Goal: Navigation & Orientation: Understand site structure

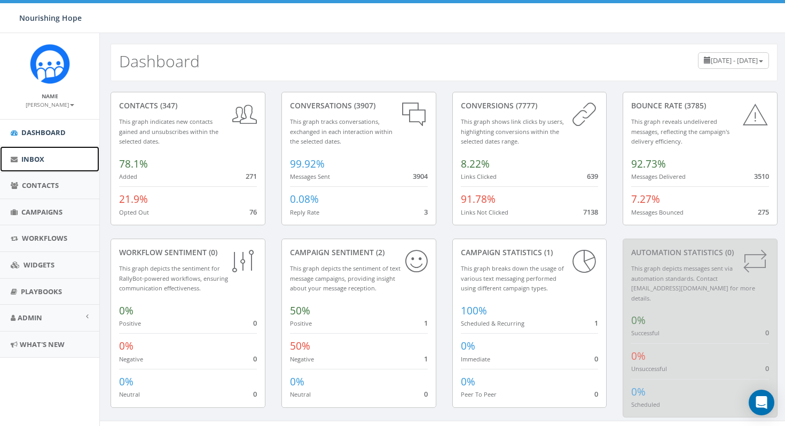
click at [33, 161] on span "Inbox" at bounding box center [32, 159] width 23 height 10
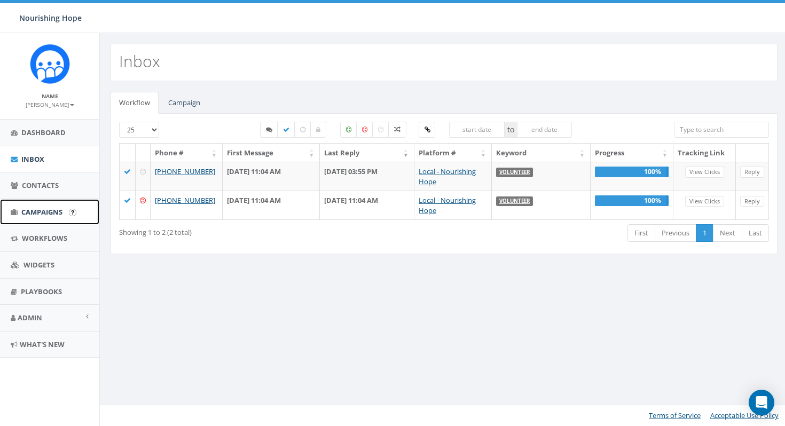
click at [35, 211] on span "Campaigns" at bounding box center [41, 212] width 41 height 10
